Goal: Navigation & Orientation: Find specific page/section

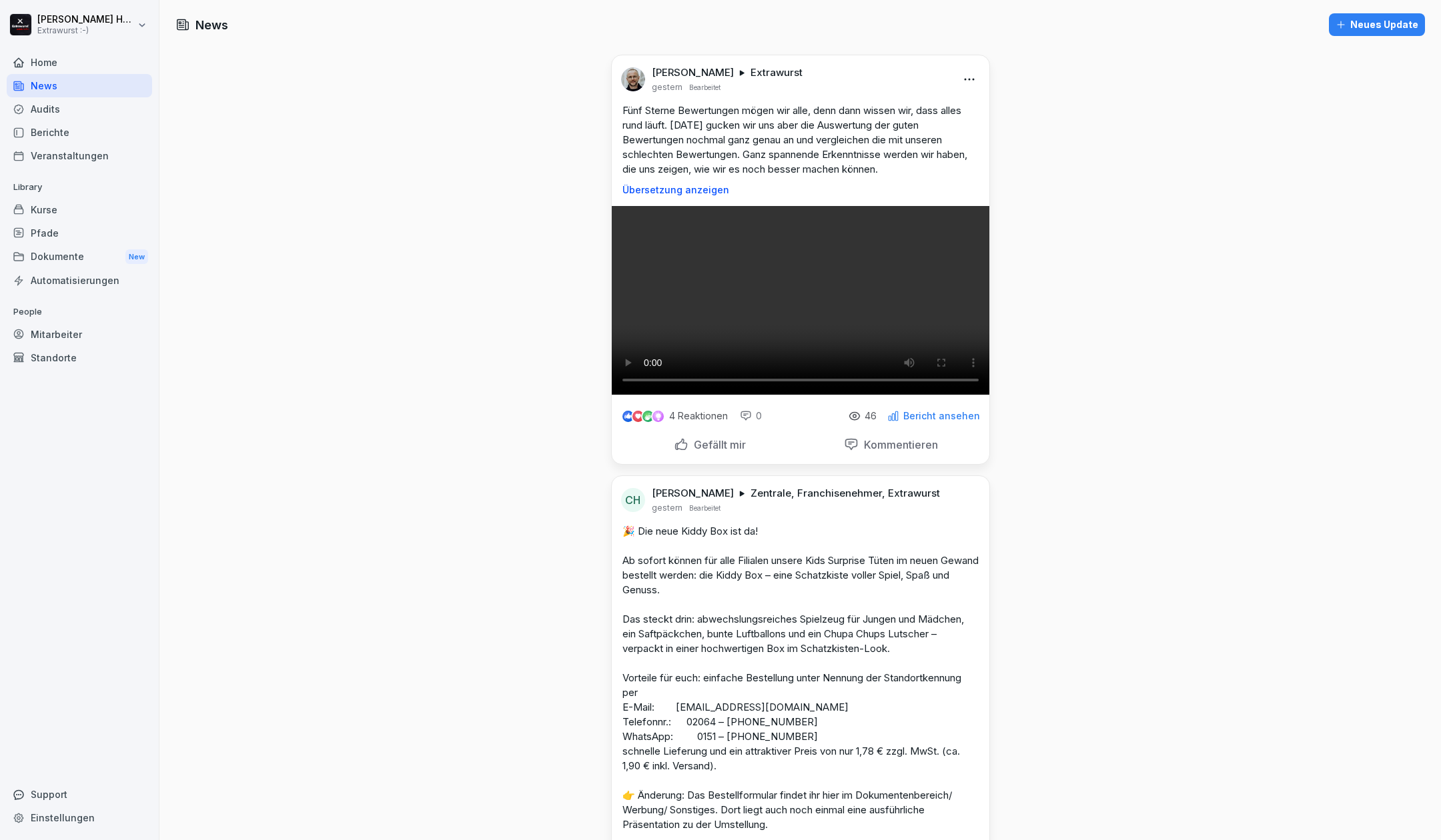
click at [87, 59] on div "Home" at bounding box center [79, 61] width 145 height 23
